Goal: Task Accomplishment & Management: Manage account settings

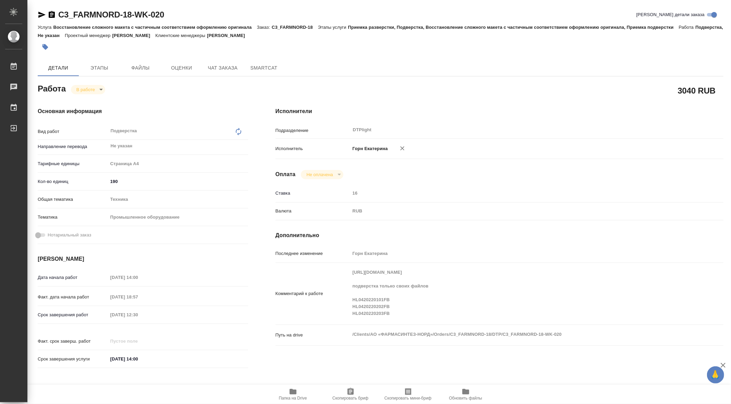
scroll to position [61, 0]
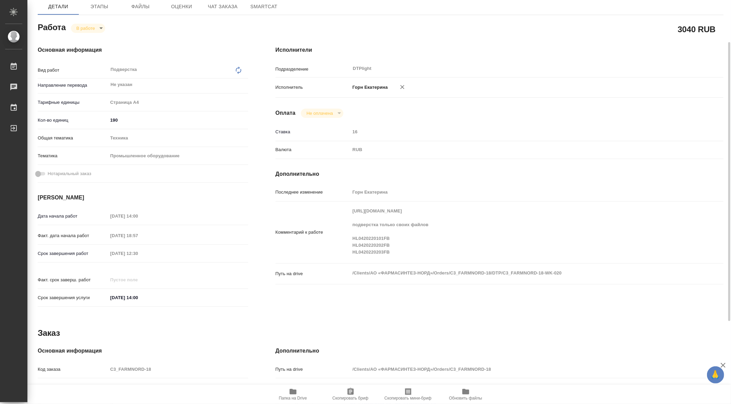
click at [289, 393] on icon "button" at bounding box center [293, 392] width 8 height 8
click at [95, 25] on body "🙏 .cls-1 fill:#fff; AWATERA Gorn Ekaterina Работы 0 Чаты График Выйти C3_FARMNO…" at bounding box center [365, 202] width 731 height 404
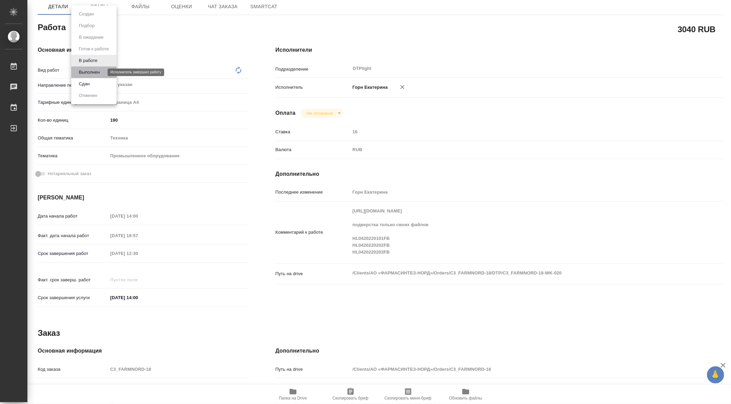
click at [89, 72] on button "Выполнен" at bounding box center [89, 73] width 25 height 8
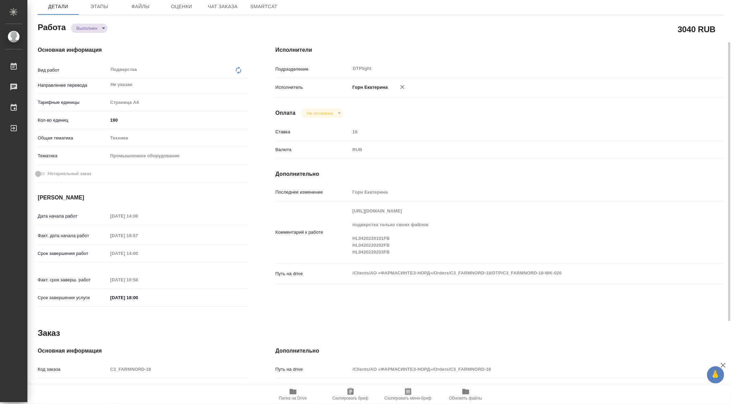
type textarea "x"
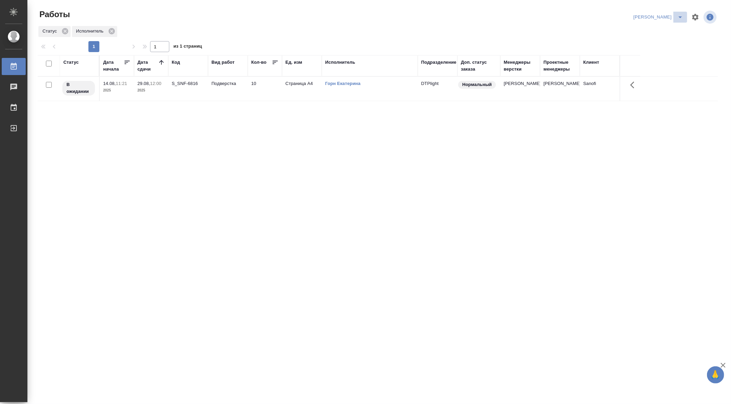
click at [679, 18] on icon "split button" at bounding box center [680, 17] width 8 height 8
click at [675, 32] on li "Ничье" at bounding box center [673, 30] width 27 height 11
